Goal: Task Accomplishment & Management: Complete application form

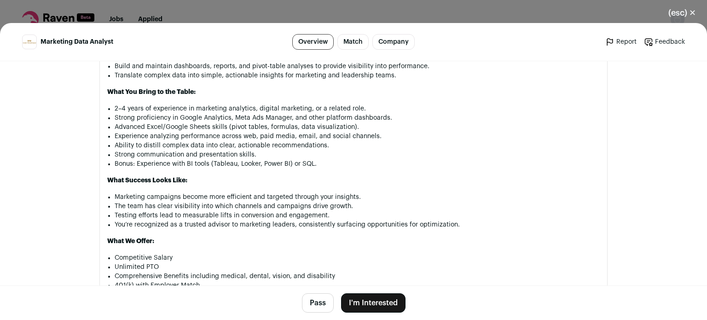
scroll to position [679, 0]
click at [352, 304] on button "I'm Interested" at bounding box center [373, 302] width 64 height 19
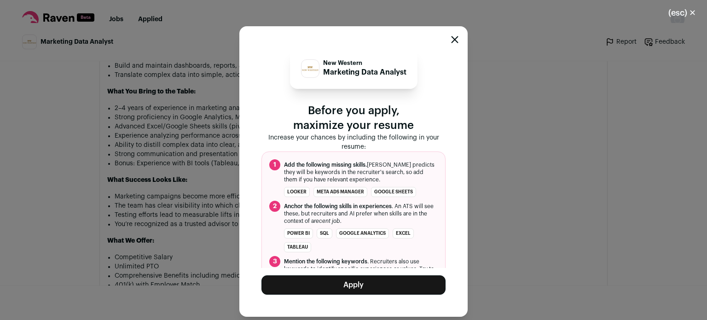
click at [324, 283] on button "Apply" at bounding box center [353, 284] width 184 height 19
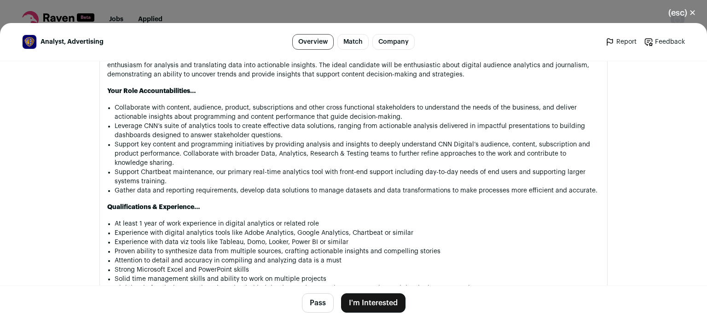
scroll to position [674, 0]
click at [366, 308] on button "I'm Interested" at bounding box center [373, 302] width 64 height 19
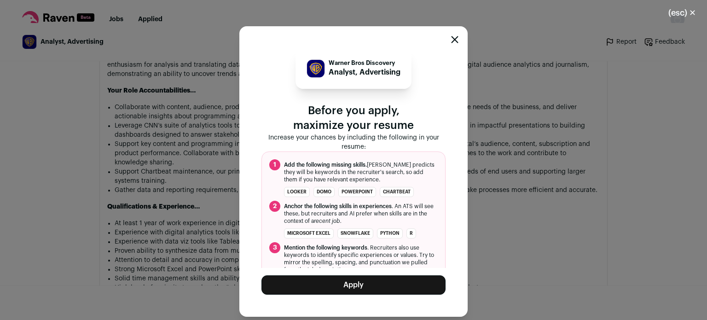
click at [344, 277] on button "Apply" at bounding box center [353, 284] width 184 height 19
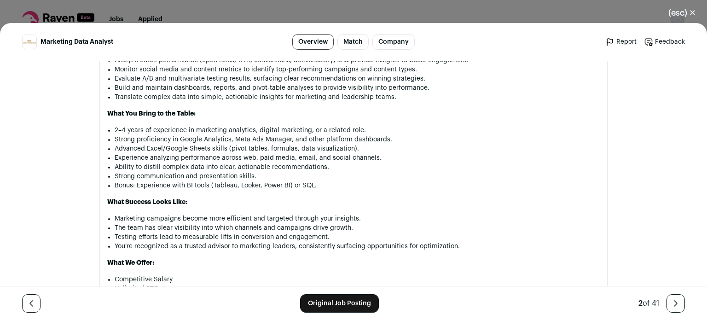
scroll to position [657, 0]
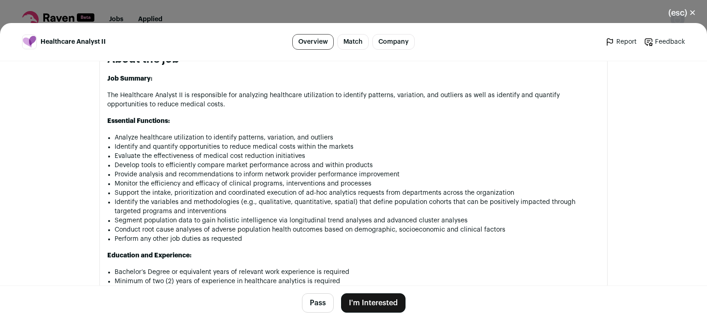
scroll to position [506, 0]
